Goal: Browse casually

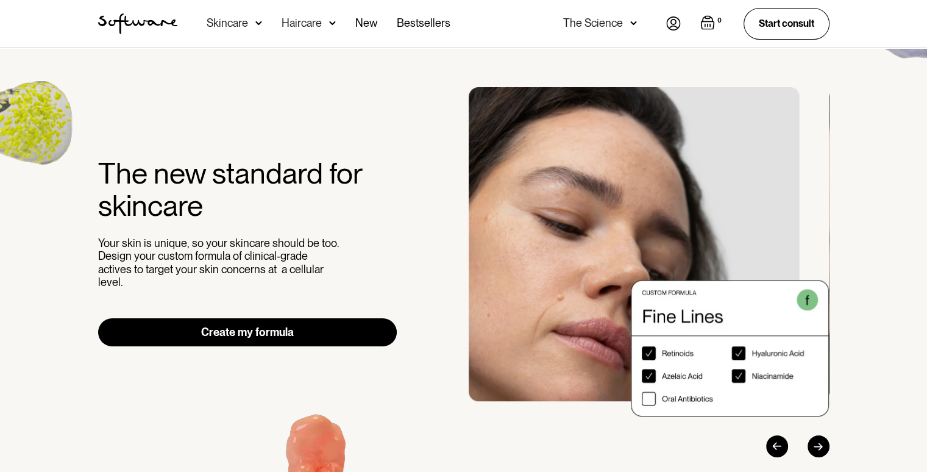
click at [822, 452] on div "Next slide" at bounding box center [819, 446] width 22 height 22
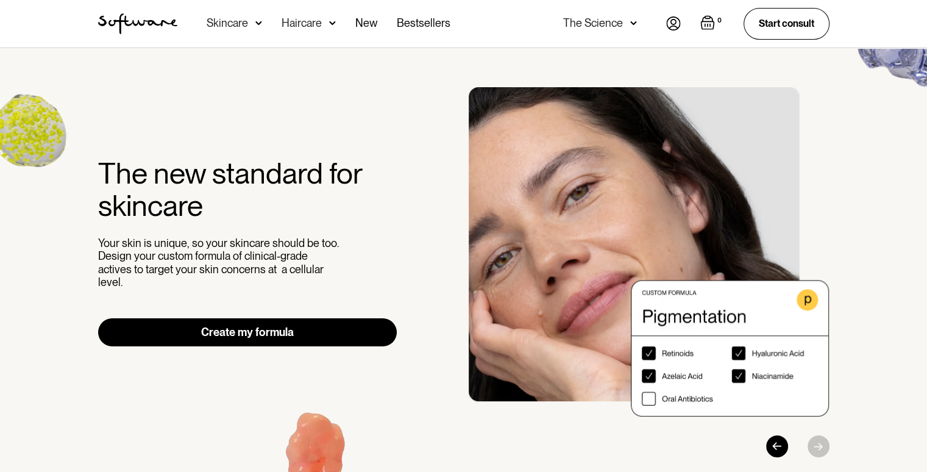
click at [822, 452] on div at bounding box center [773, 446] width 114 height 22
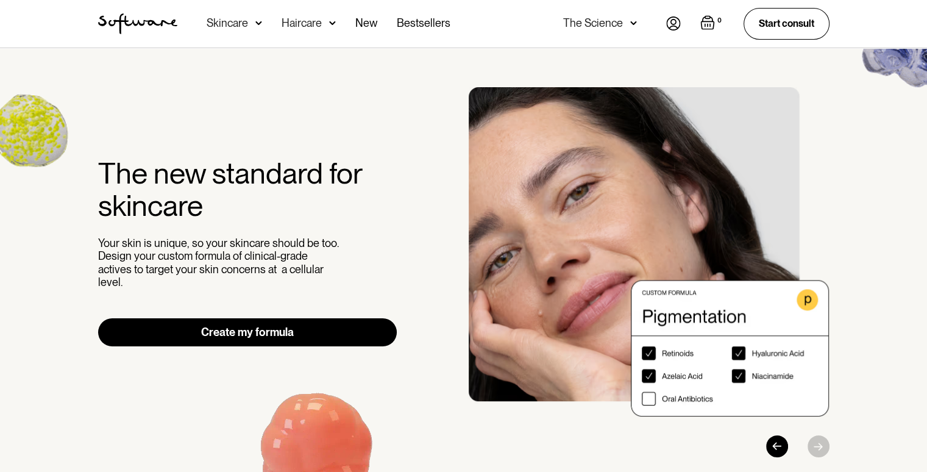
click at [778, 453] on div "Previous slide" at bounding box center [777, 446] width 22 height 22
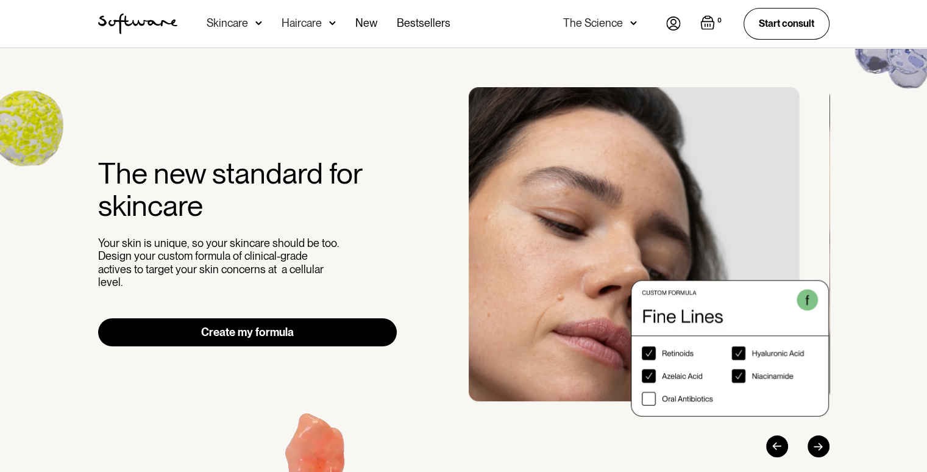
click at [778, 453] on div "Previous slide" at bounding box center [777, 446] width 22 height 22
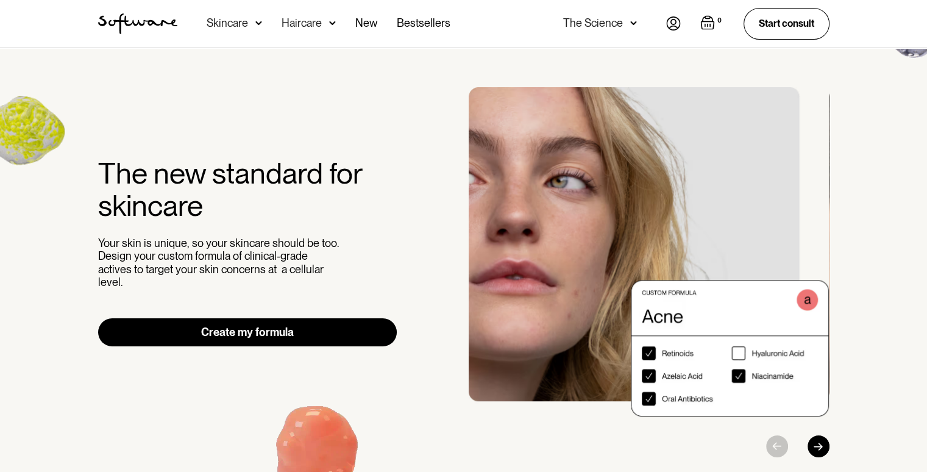
click at [778, 453] on div at bounding box center [773, 446] width 114 height 22
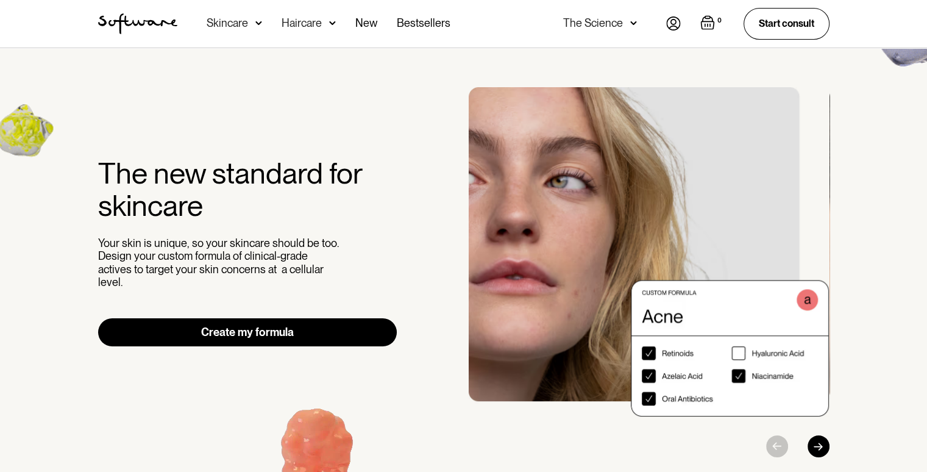
click at [821, 443] on div "Next slide" at bounding box center [819, 446] width 22 height 22
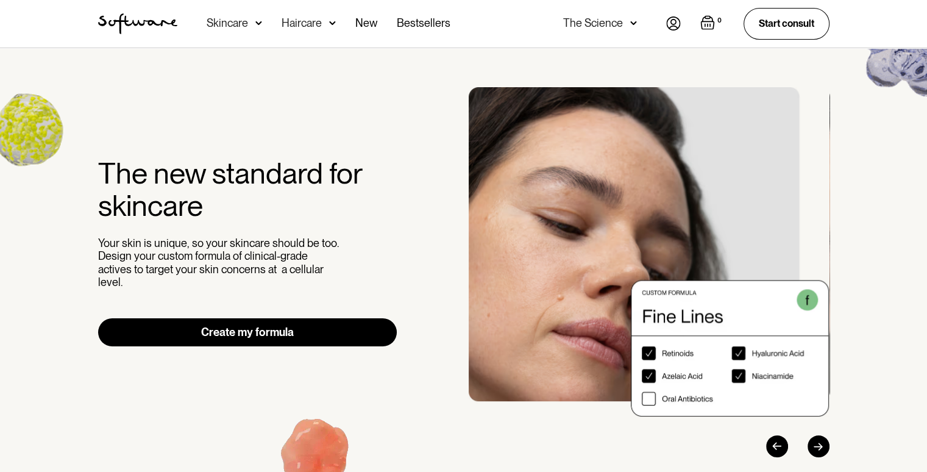
click at [820, 444] on div "Next slide" at bounding box center [819, 446] width 22 height 22
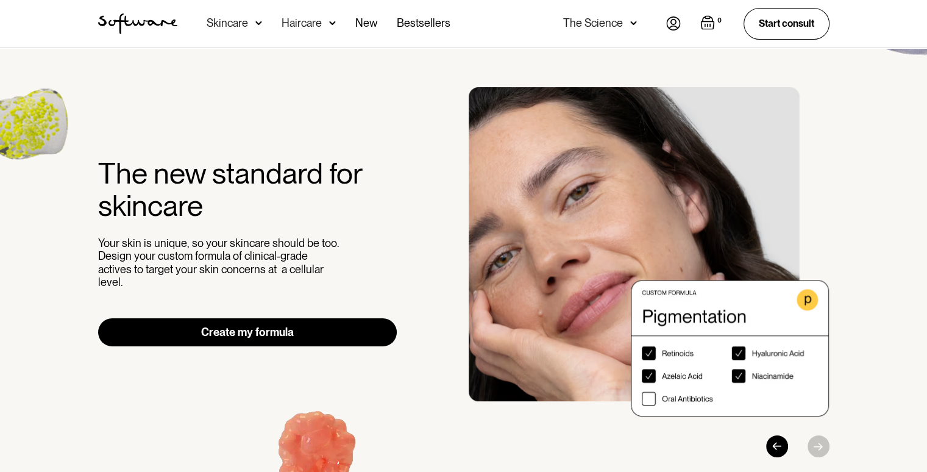
click at [771, 455] on div at bounding box center [773, 446] width 114 height 22
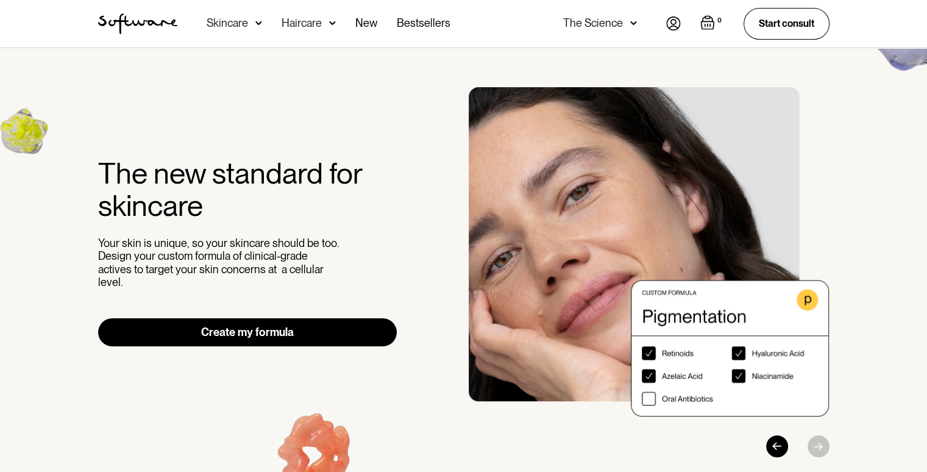
click at [770, 455] on div at bounding box center [773, 446] width 114 height 22
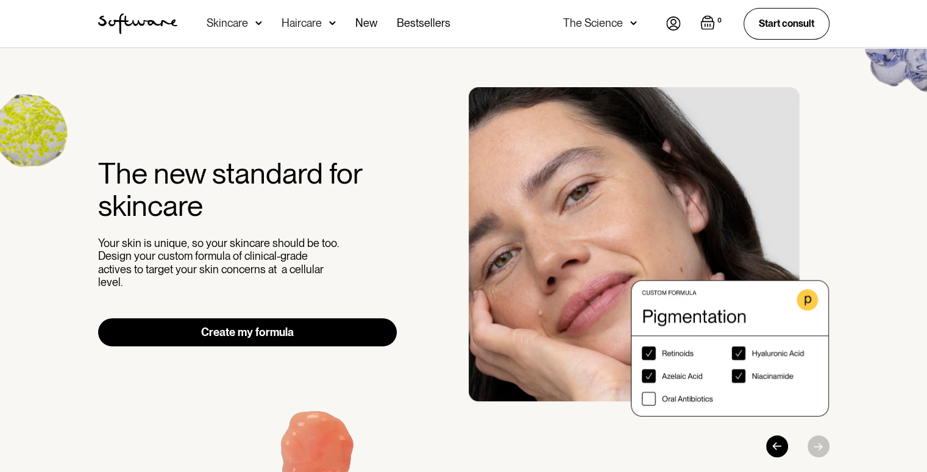
click at [770, 446] on div "Previous slide" at bounding box center [777, 446] width 22 height 22
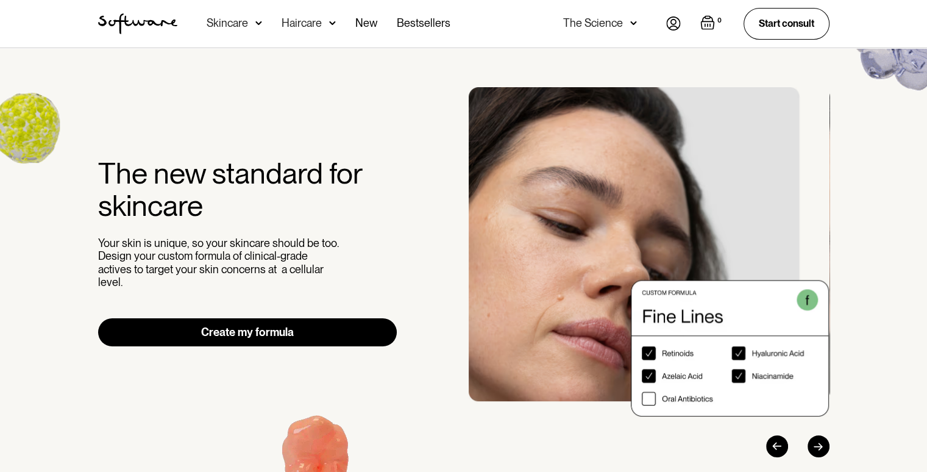
click at [773, 445] on div "Previous slide" at bounding box center [777, 446] width 22 height 22
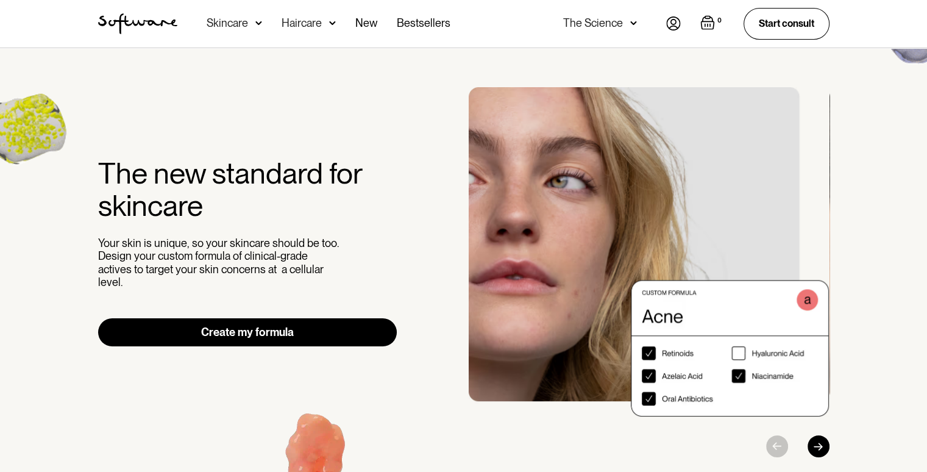
click at [773, 445] on div at bounding box center [773, 446] width 114 height 22
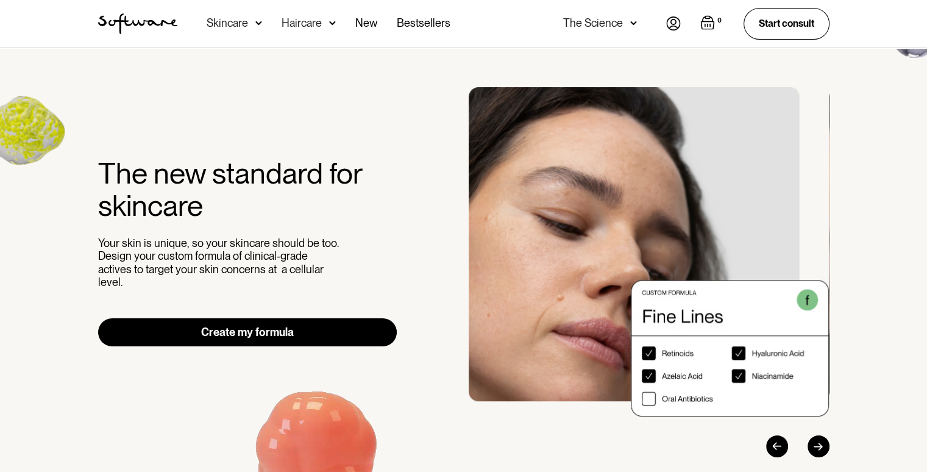
click at [780, 451] on div "Previous slide" at bounding box center [777, 446] width 22 height 22
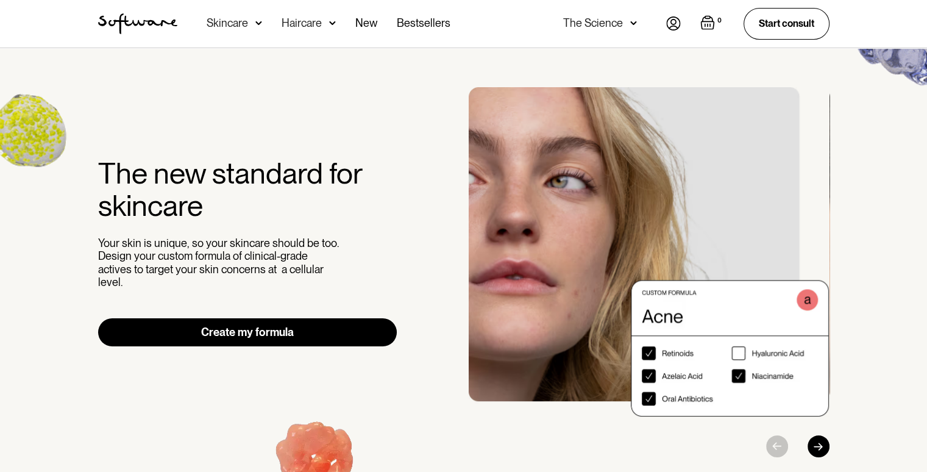
click at [819, 444] on div "Next slide" at bounding box center [819, 446] width 22 height 22
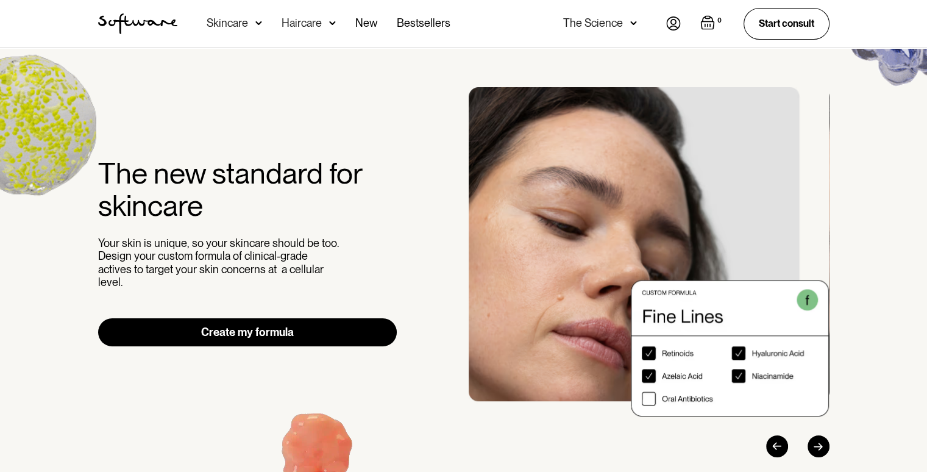
click at [819, 444] on div "Next slide" at bounding box center [819, 446] width 22 height 22
